Goal: Information Seeking & Learning: Learn about a topic

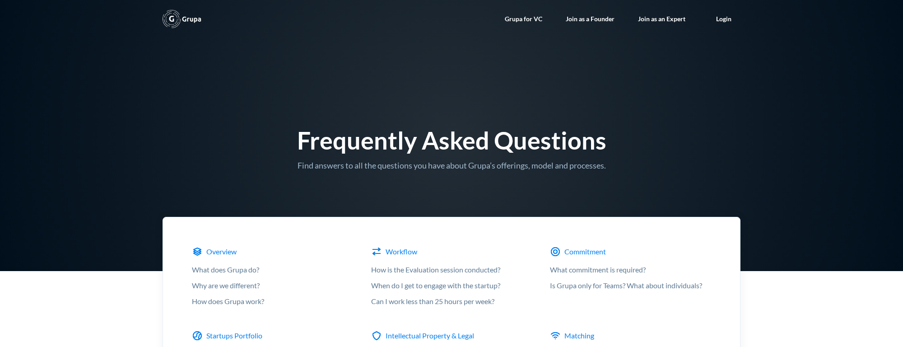
scroll to position [3033, 0]
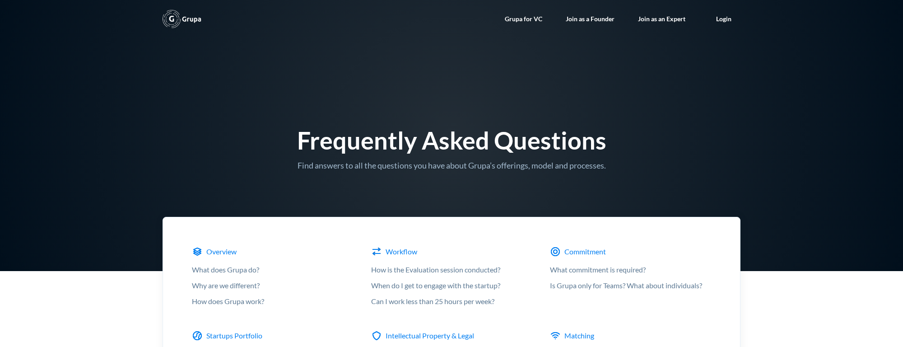
scroll to position [1125, 0]
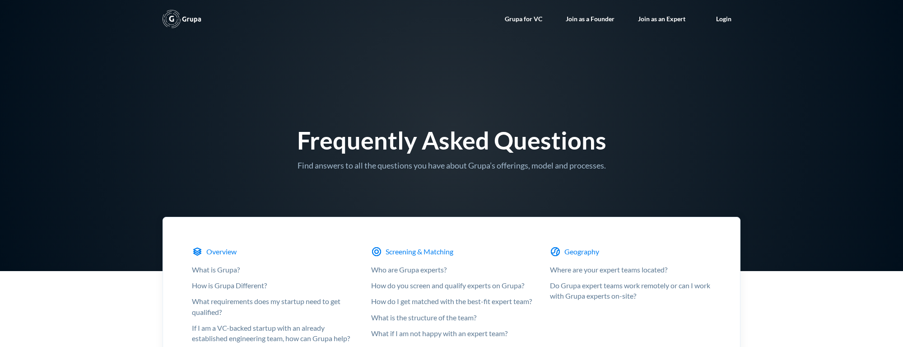
scroll to position [2844, 0]
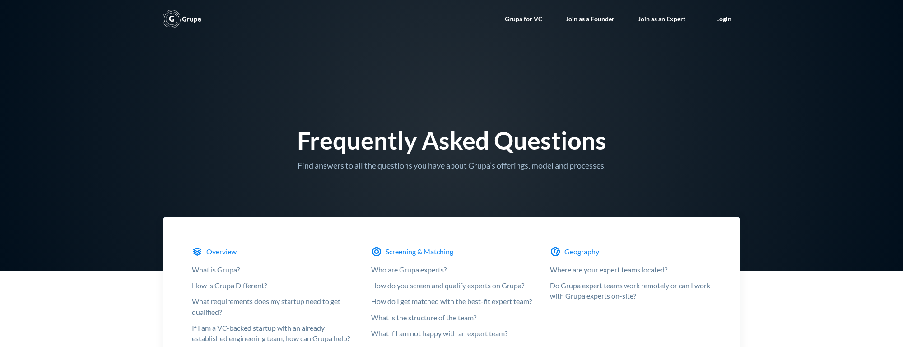
scroll to position [1288, 0]
